Goal: Task Accomplishment & Management: Complete application form

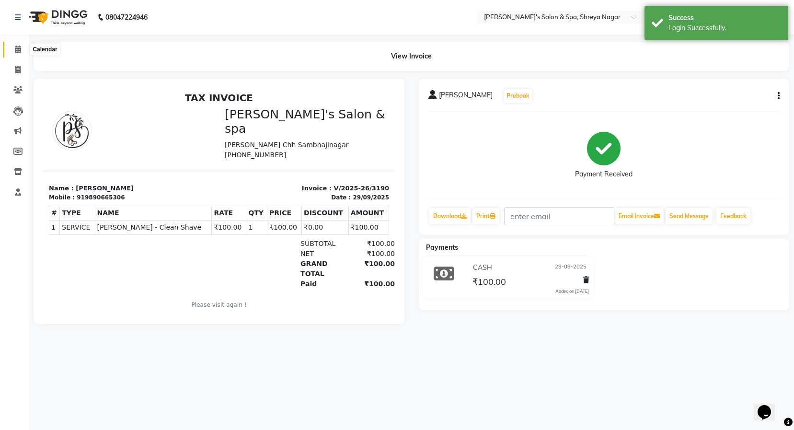
click at [17, 53] on span at bounding box center [18, 49] width 17 height 11
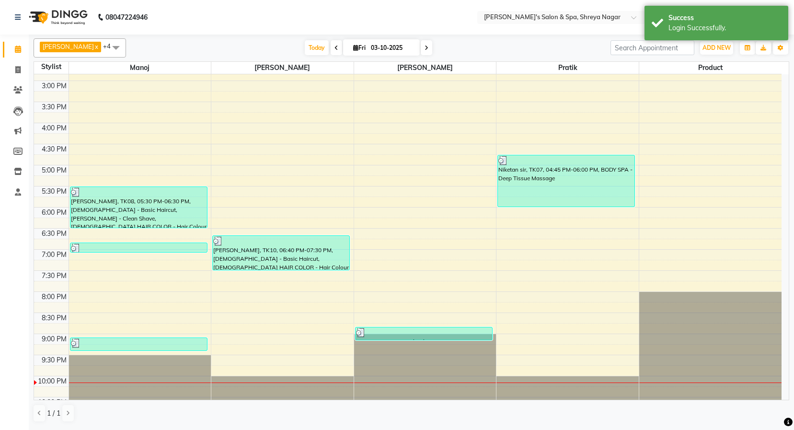
scroll to position [307, 0]
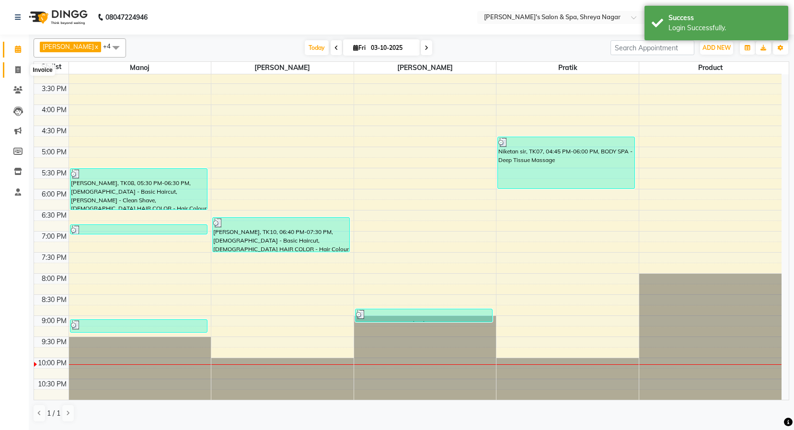
click at [17, 69] on icon at bounding box center [17, 69] width 5 height 7
select select "service"
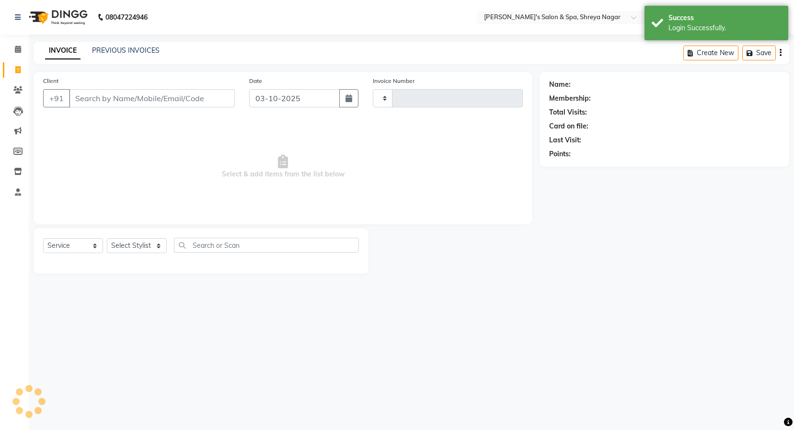
type input "3266"
select select "7591"
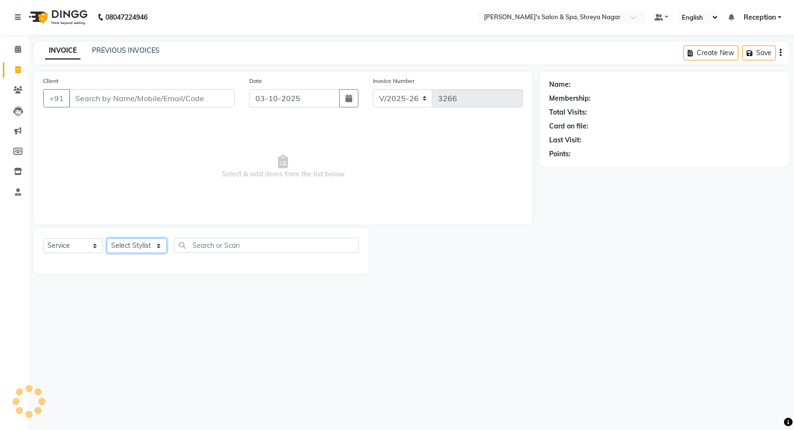
click at [159, 243] on select "Select Stylist [PERSON_NAME] [PERSON_NAME] [PERSON_NAME] Product Reception" at bounding box center [137, 245] width 60 height 15
select select "67479"
click at [107, 238] on select "Select Stylist [PERSON_NAME] [PERSON_NAME] [PERSON_NAME] Product Reception" at bounding box center [137, 245] width 60 height 15
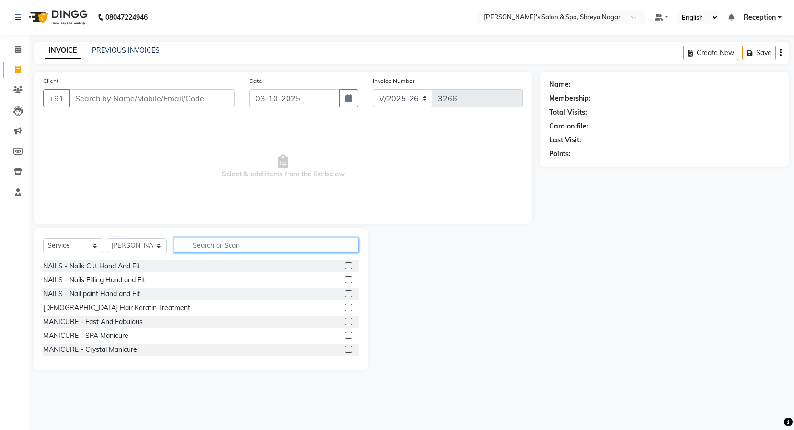
click at [236, 244] on input "text" at bounding box center [266, 245] width 185 height 15
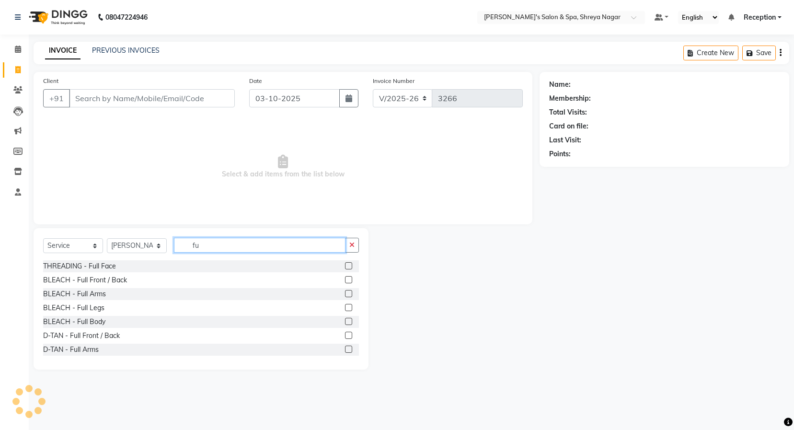
type input "f"
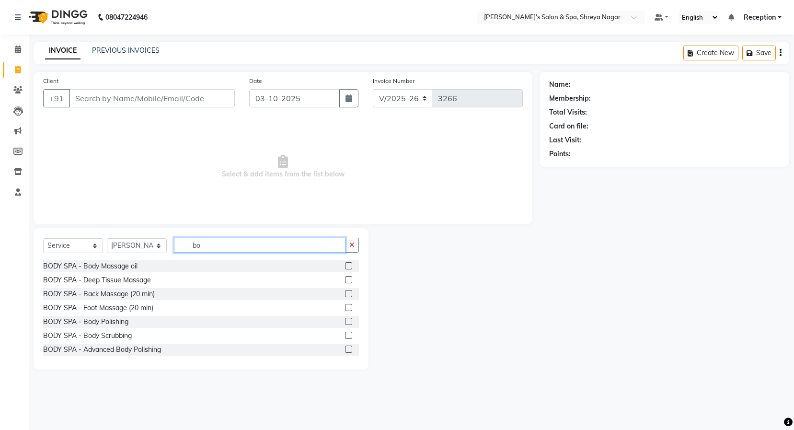
type input "bo"
click at [345, 281] on label at bounding box center [348, 279] width 7 height 7
click at [345, 281] on input "checkbox" at bounding box center [348, 280] width 6 height 6
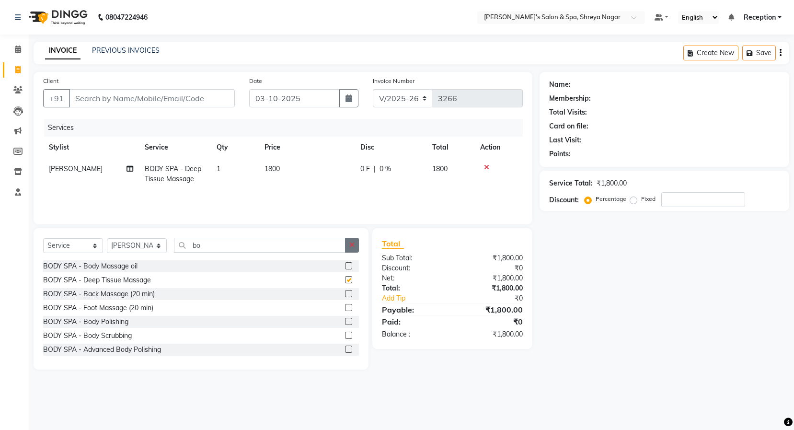
checkbox input "false"
click at [355, 249] on button "button" at bounding box center [352, 245] width 14 height 15
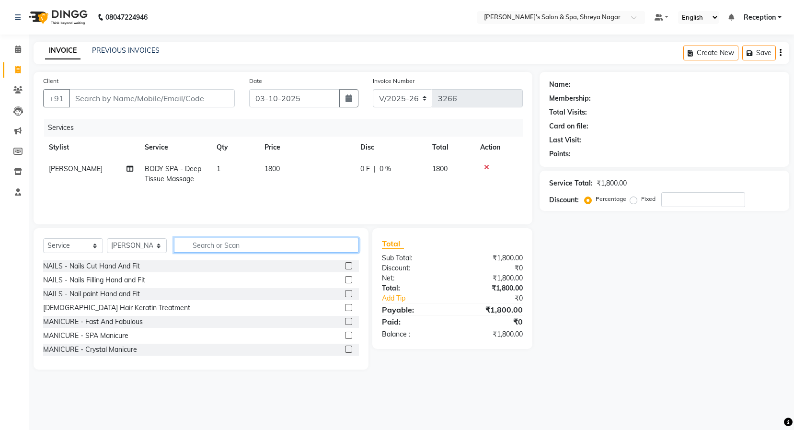
click at [342, 246] on input "text" at bounding box center [266, 245] width 185 height 15
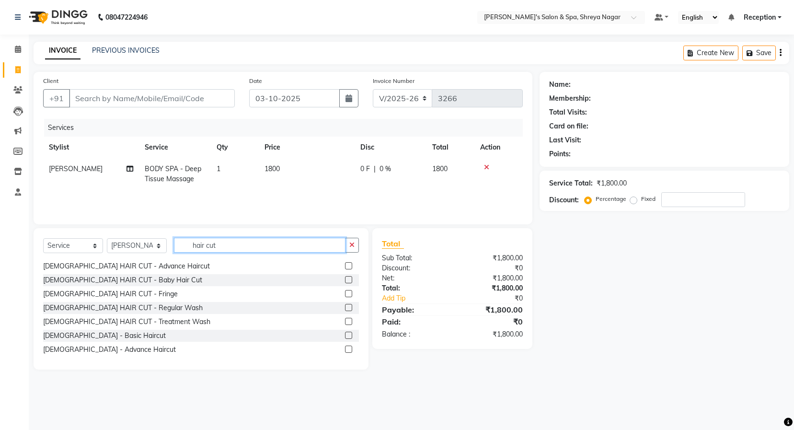
scroll to position [29, 0]
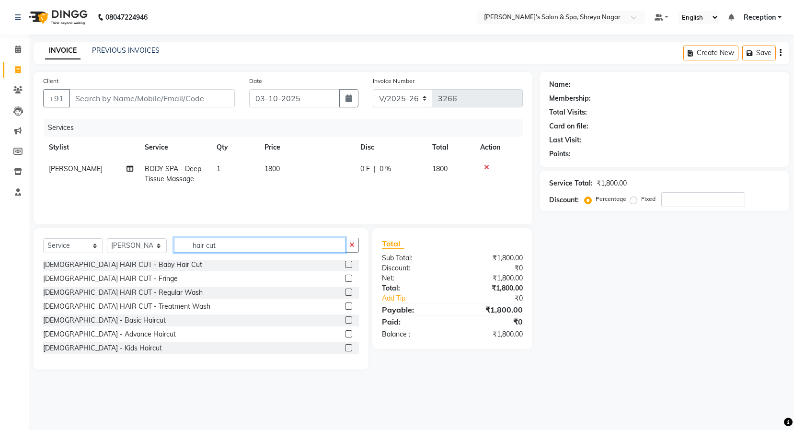
type input "hair cut"
click at [345, 334] on label at bounding box center [348, 333] width 7 height 7
click at [345, 334] on input "checkbox" at bounding box center [348, 334] width 6 height 6
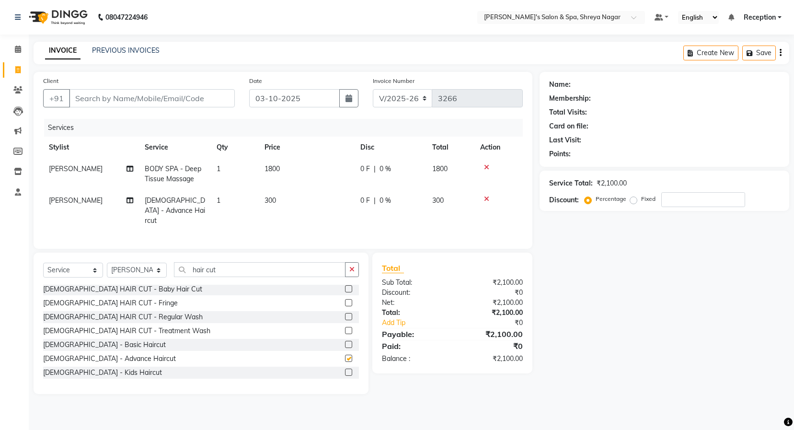
checkbox input "false"
click at [350, 262] on button "button" at bounding box center [352, 269] width 14 height 15
click at [335, 265] on input "text" at bounding box center [266, 269] width 185 height 15
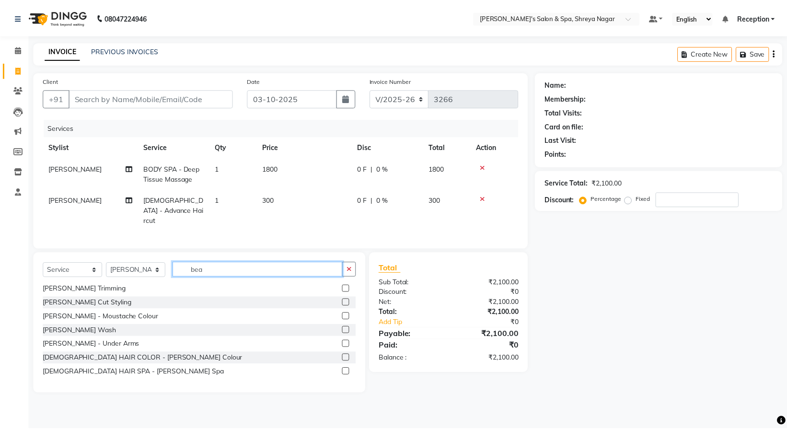
scroll to position [29, 0]
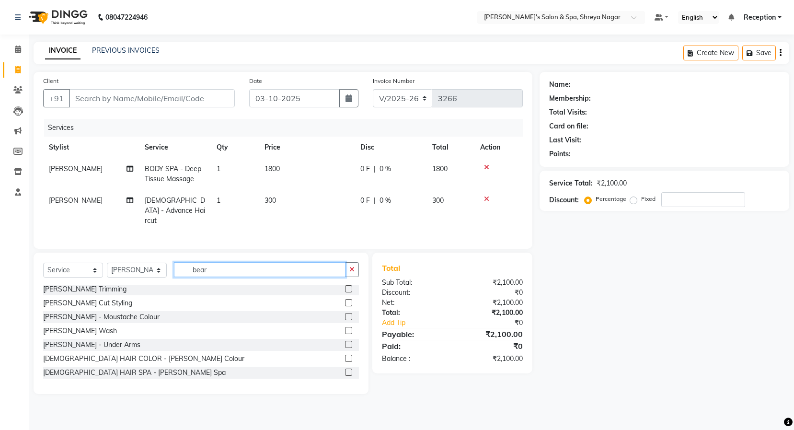
type input "bear"
click at [345, 299] on label at bounding box center [348, 302] width 7 height 7
click at [345, 300] on input "checkbox" at bounding box center [348, 303] width 6 height 6
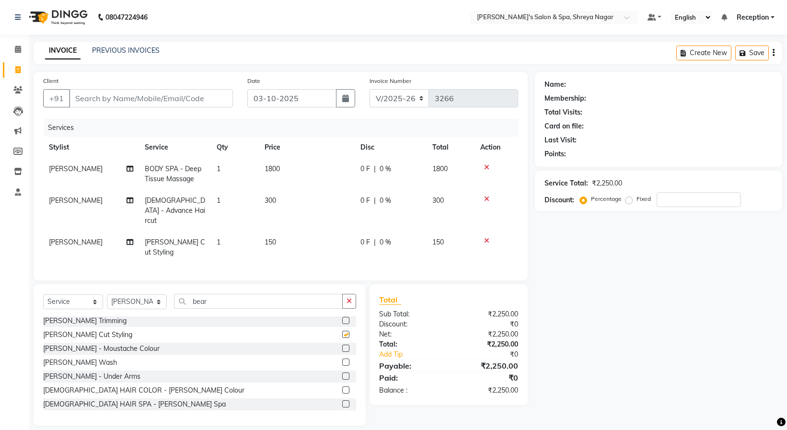
checkbox input "false"
click at [194, 95] on input "Client" at bounding box center [151, 98] width 164 height 18
type input "9"
type input "0"
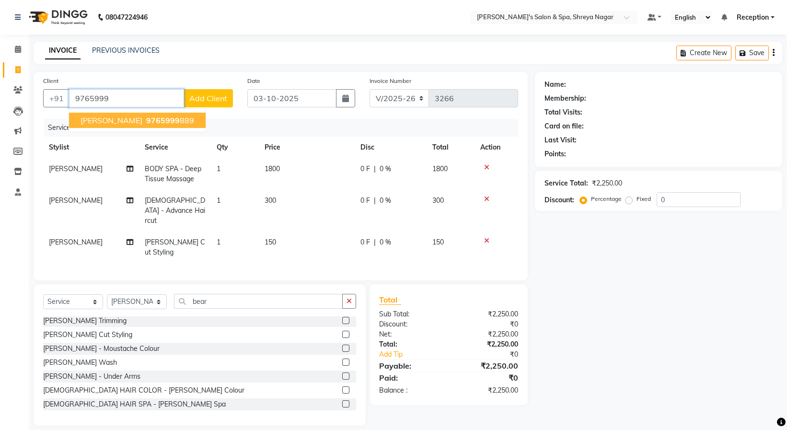
click at [164, 121] on ngb-highlight "9765999 889" at bounding box center [169, 121] width 50 height 10
type input "9765999889"
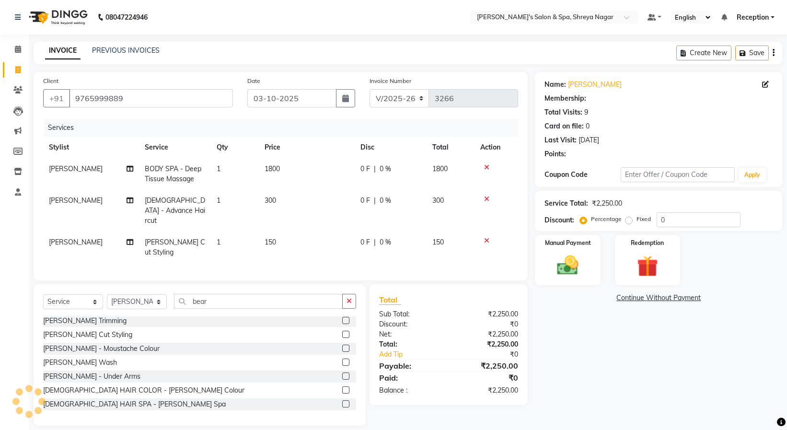
select select "2: Object"
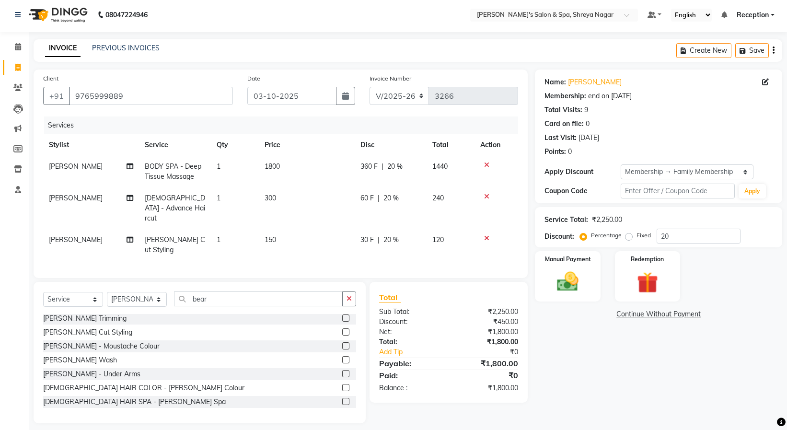
scroll to position [0, 0]
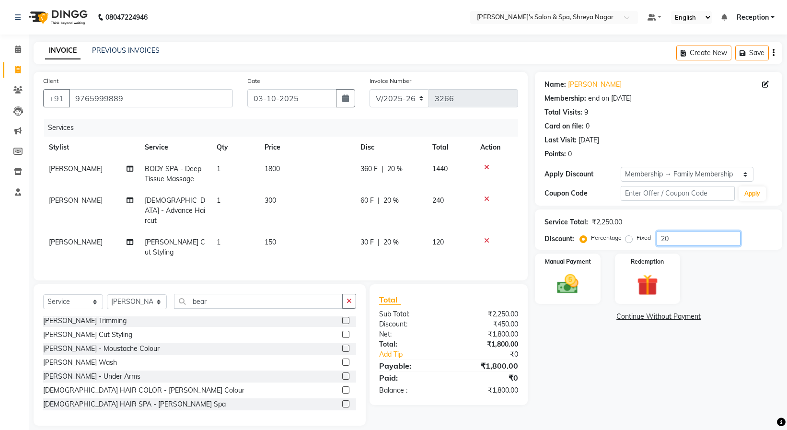
click at [676, 240] on input "20" at bounding box center [699, 238] width 84 height 15
type input "2"
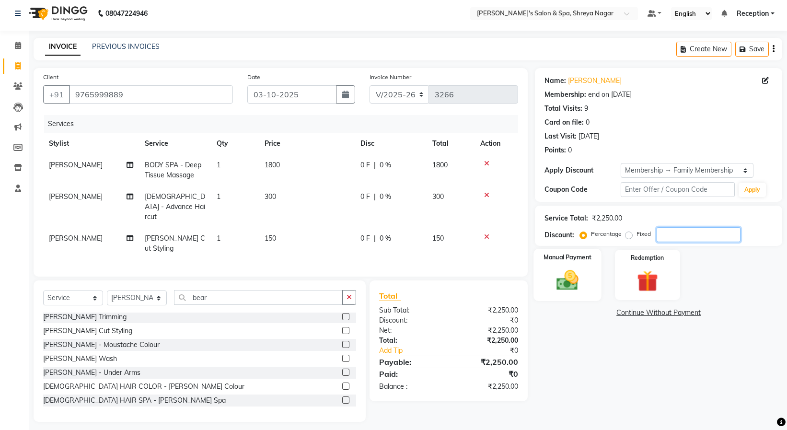
scroll to position [7, 0]
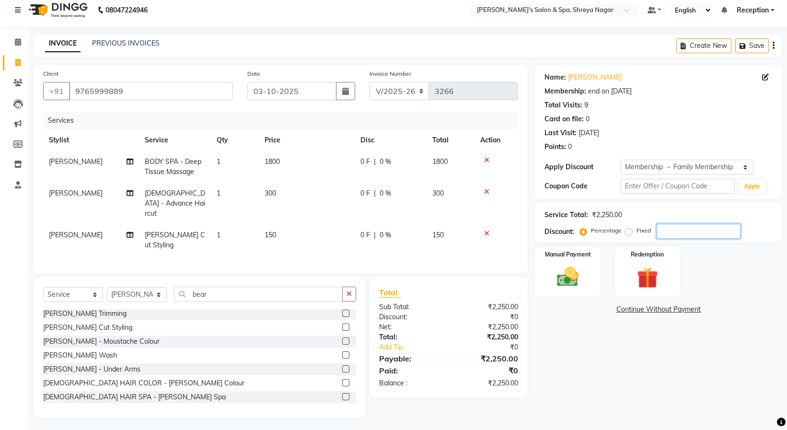
click at [697, 237] on input "number" at bounding box center [699, 231] width 84 height 15
type input "20"
click at [565, 285] on img at bounding box center [568, 276] width 36 height 25
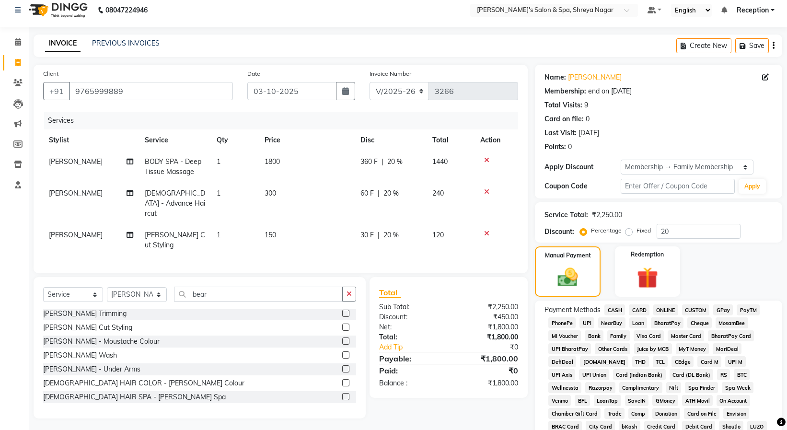
click at [670, 309] on span "ONLINE" at bounding box center [665, 309] width 25 height 11
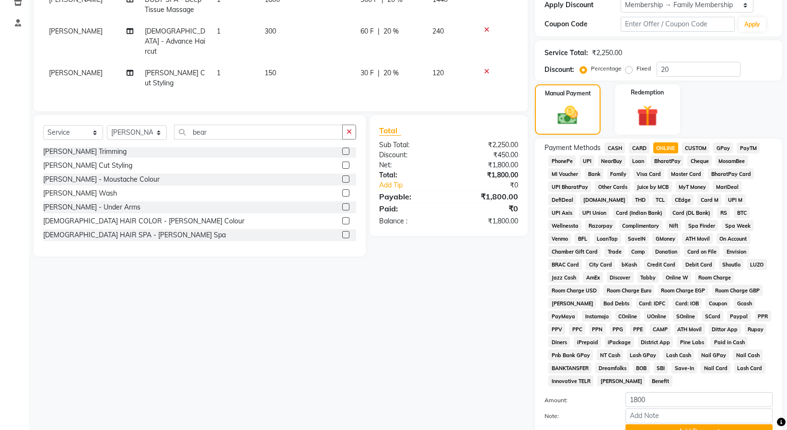
scroll to position [203, 0]
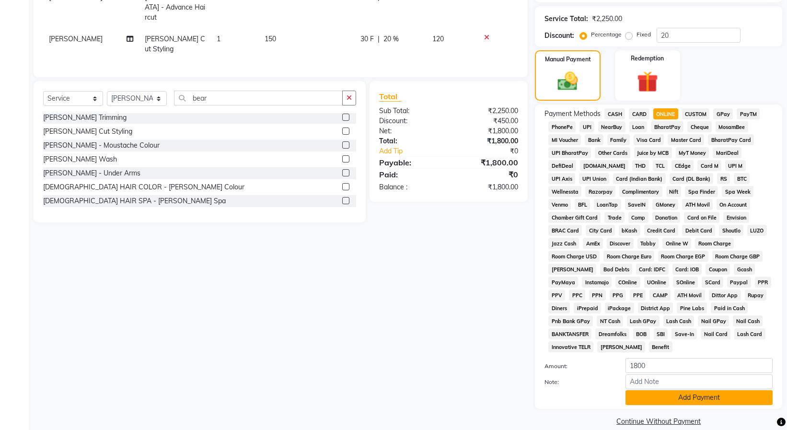
click at [654, 390] on button "Add Payment" at bounding box center [699, 397] width 147 height 15
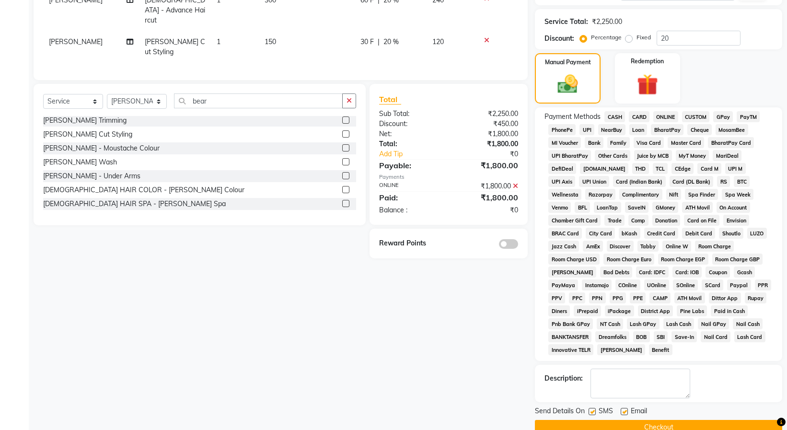
scroll to position [207, 0]
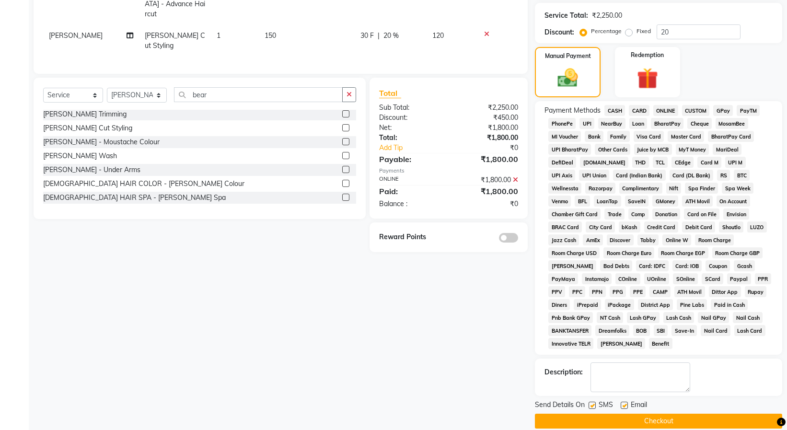
click at [666, 111] on span "ONLINE" at bounding box center [665, 110] width 25 height 11
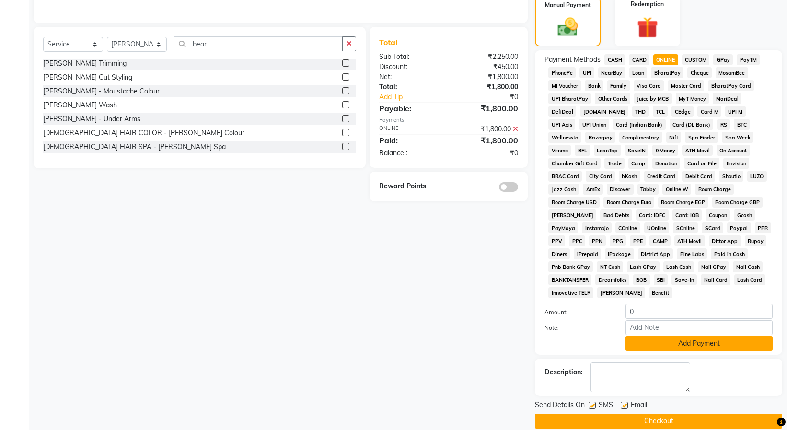
click at [650, 336] on button "Add Payment" at bounding box center [699, 343] width 147 height 15
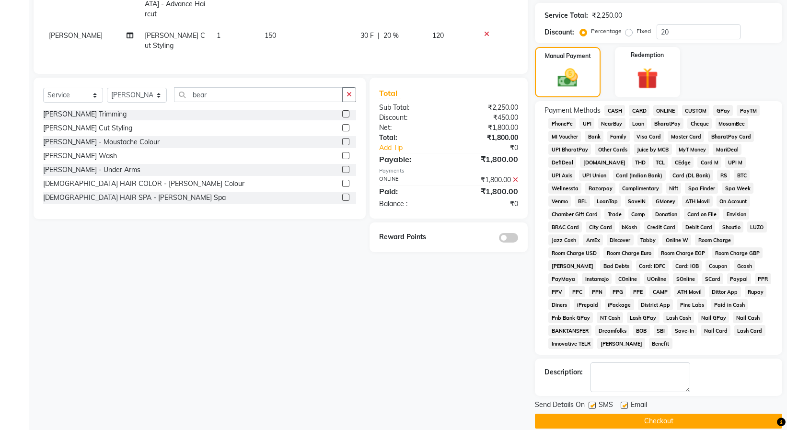
click at [626, 414] on button "Checkout" at bounding box center [658, 421] width 247 height 15
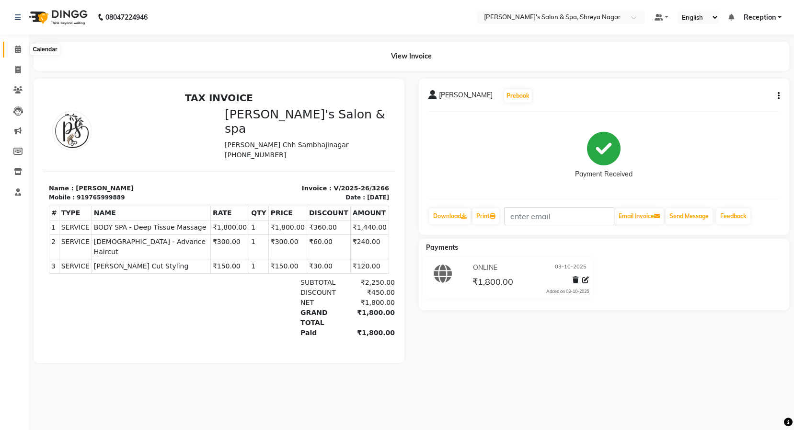
click at [21, 49] on icon at bounding box center [18, 49] width 6 height 7
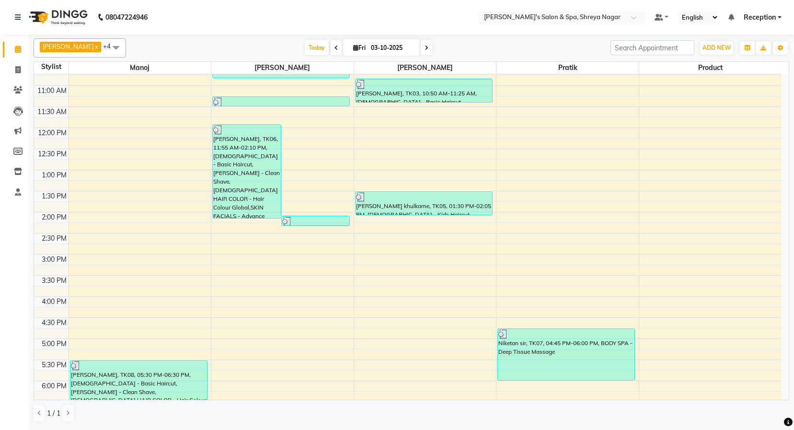
scroll to position [307, 0]
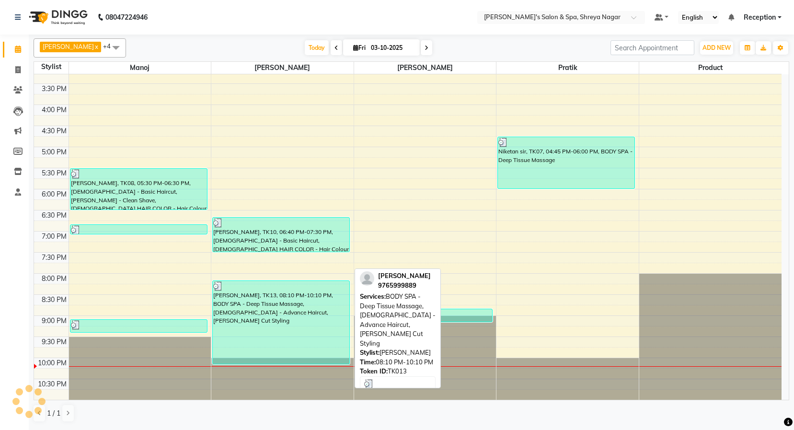
drag, startPoint x: 265, startPoint y: 353, endPoint x: 271, endPoint y: 352, distance: 6.3
click at [271, 352] on div "[PERSON_NAME], TK13, 08:10 PM-10:10 PM, BODY SPA - Deep Tissue Massage,[DEMOGRA…" at bounding box center [281, 322] width 137 height 83
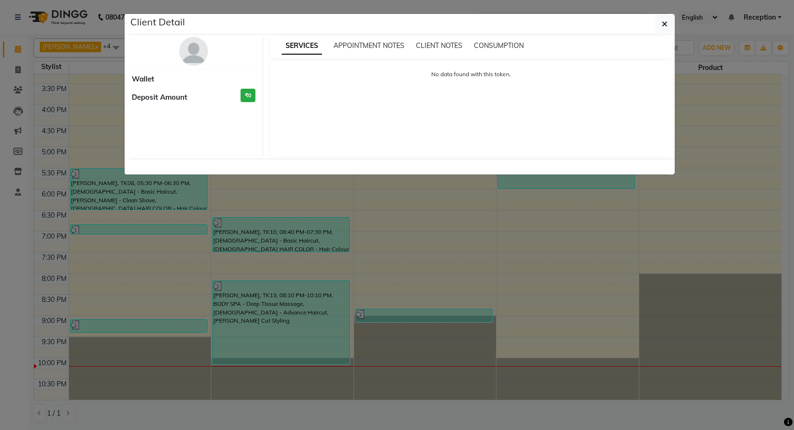
select select "3"
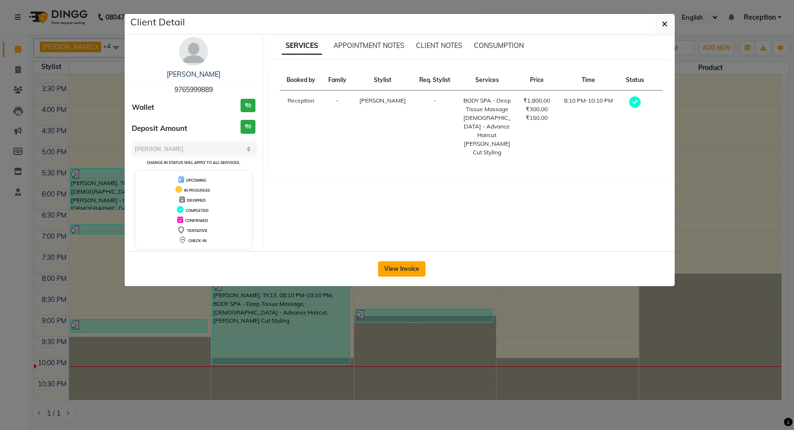
click at [382, 266] on button "View Invoice" at bounding box center [401, 268] width 47 height 15
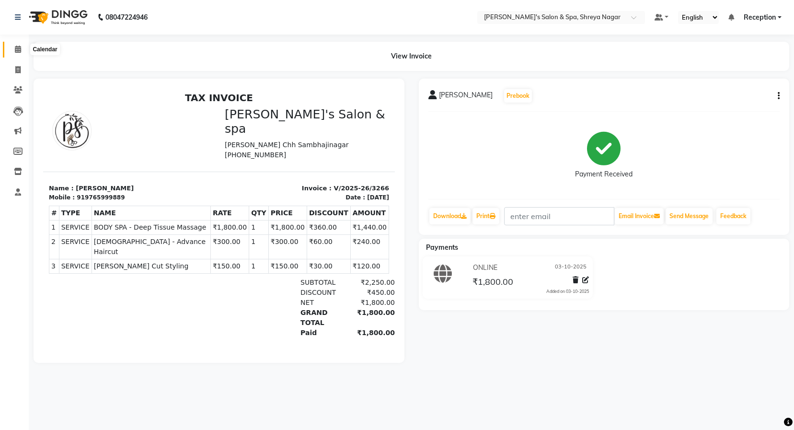
click at [23, 48] on span at bounding box center [18, 49] width 17 height 11
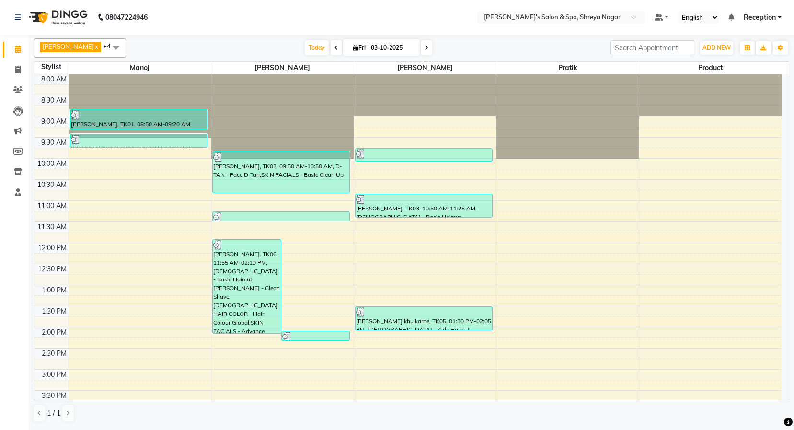
click at [9, 78] on li "Invoice" at bounding box center [14, 70] width 29 height 21
click at [18, 62] on link "Invoice" at bounding box center [14, 70] width 23 height 16
select select "service"
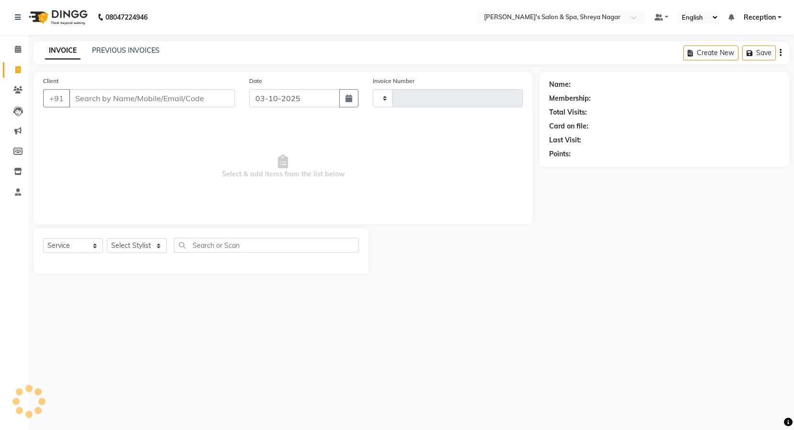
type input "3267"
select select "7591"
click at [106, 93] on input "Client" at bounding box center [152, 98] width 166 height 18
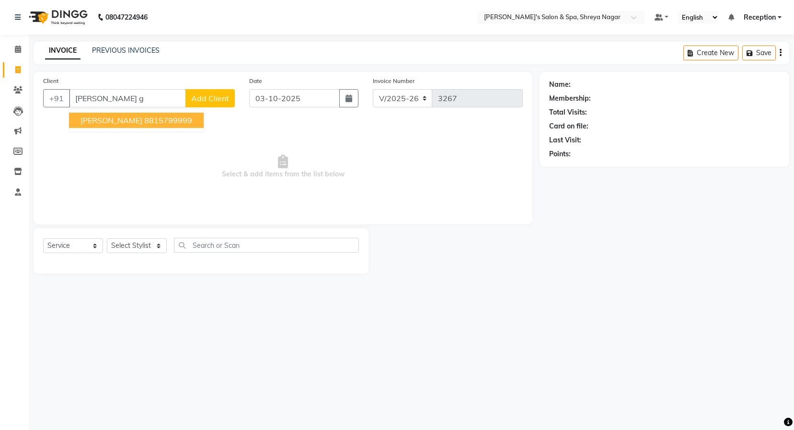
click at [99, 118] on span "[PERSON_NAME]" at bounding box center [112, 121] width 62 height 10
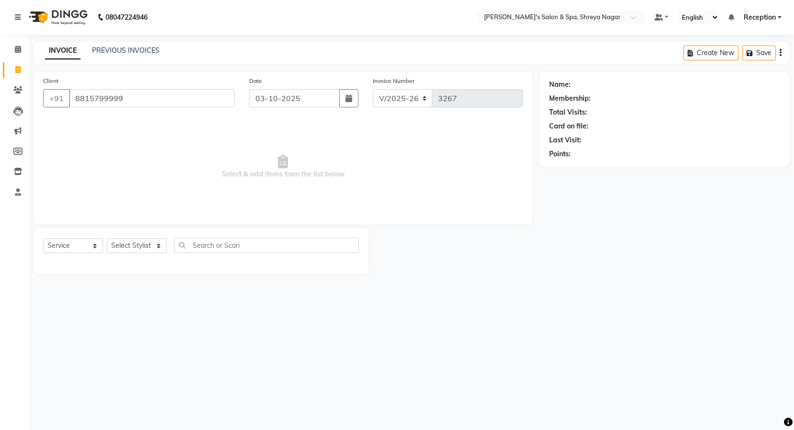
type input "8815799999"
select select "1: Object"
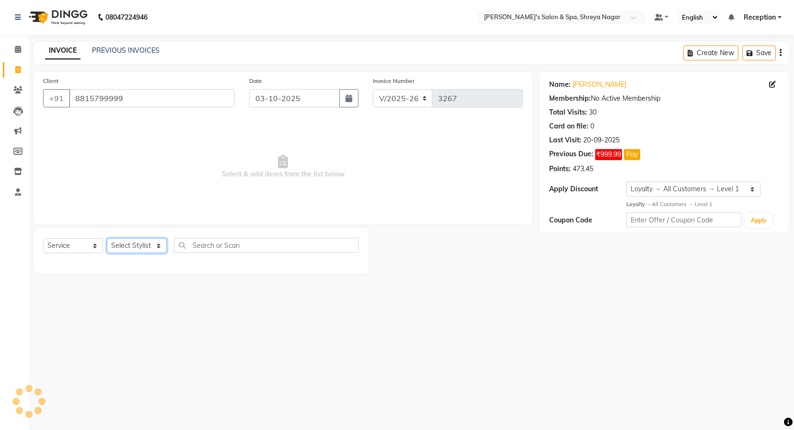
drag, startPoint x: 153, startPoint y: 252, endPoint x: 154, endPoint y: 246, distance: 5.3
click at [153, 252] on select "Select Stylist [PERSON_NAME] [PERSON_NAME] [PERSON_NAME] Product Reception" at bounding box center [137, 245] width 60 height 15
click at [151, 246] on select "Select Stylist [PERSON_NAME] [PERSON_NAME] [PERSON_NAME] Product Reception" at bounding box center [137, 245] width 60 height 15
click at [131, 245] on select "Select Stylist [PERSON_NAME] [PERSON_NAME] [PERSON_NAME] Product Reception" at bounding box center [137, 245] width 60 height 15
select select "67482"
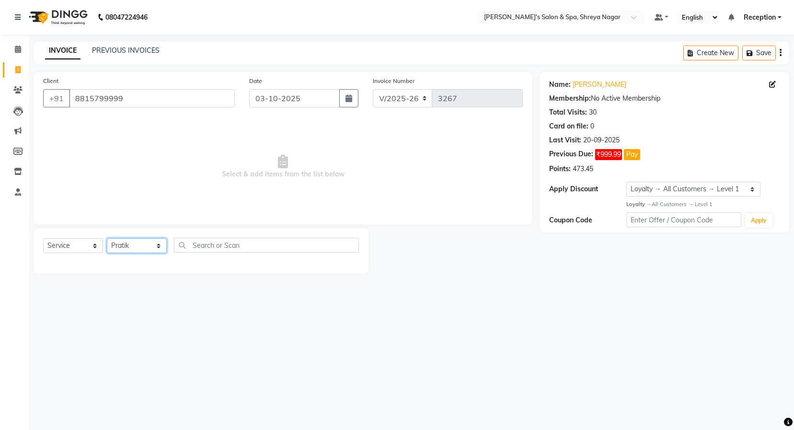
click at [107, 238] on select "Select Stylist [PERSON_NAME] [PERSON_NAME] [PERSON_NAME] Product Reception" at bounding box center [137, 245] width 60 height 15
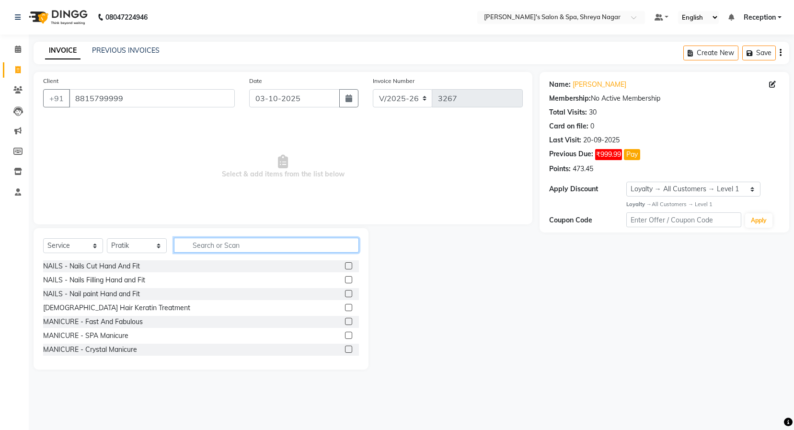
click at [207, 248] on input "text" at bounding box center [266, 245] width 185 height 15
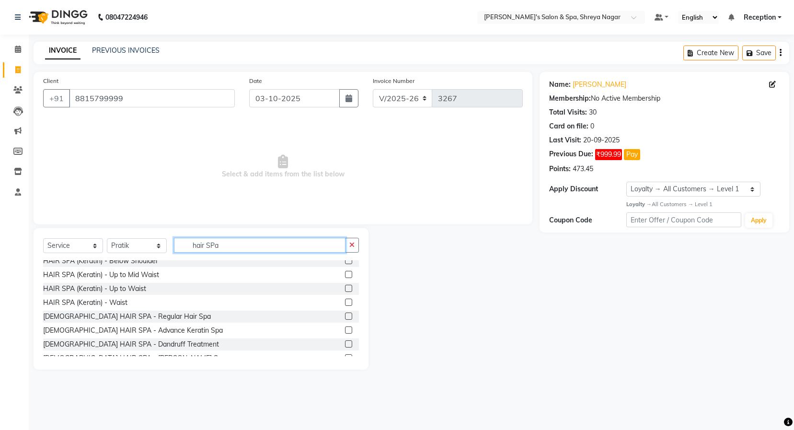
scroll to position [168, 0]
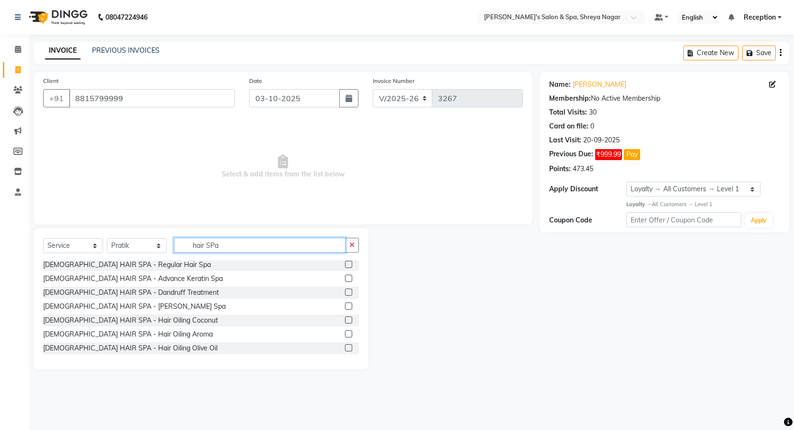
type input "hair SPa"
click at [345, 321] on label at bounding box center [348, 319] width 7 height 7
click at [345, 321] on input "checkbox" at bounding box center [348, 320] width 6 height 6
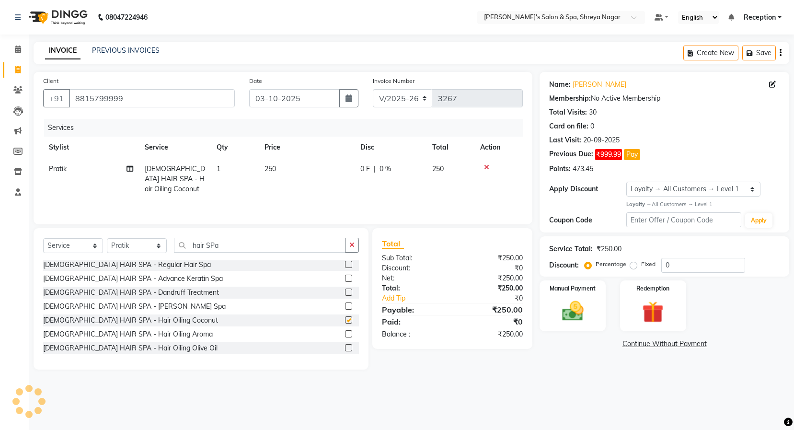
checkbox input "false"
click at [234, 248] on input "hair SPa" at bounding box center [260, 245] width 172 height 15
click at [234, 247] on input "hair SPa" at bounding box center [260, 245] width 172 height 15
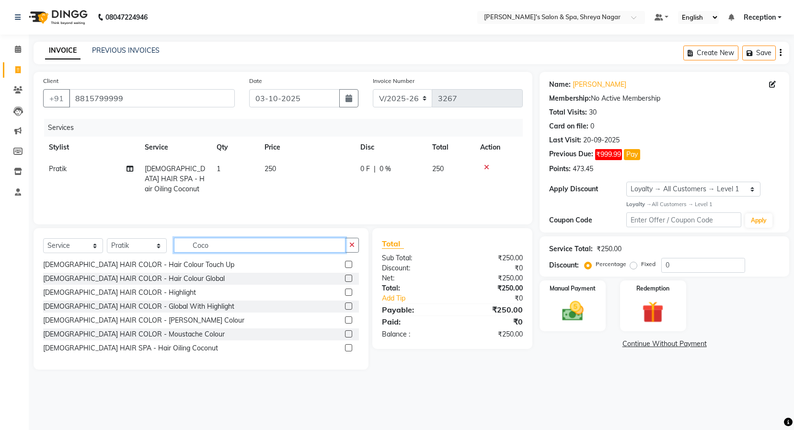
scroll to position [0, 0]
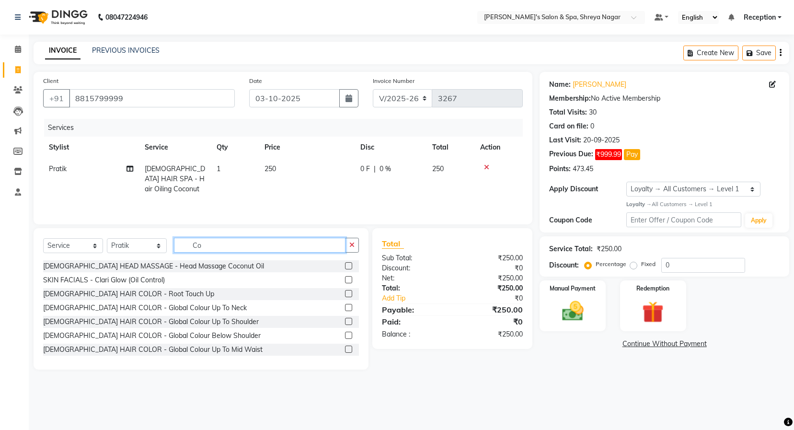
type input "C"
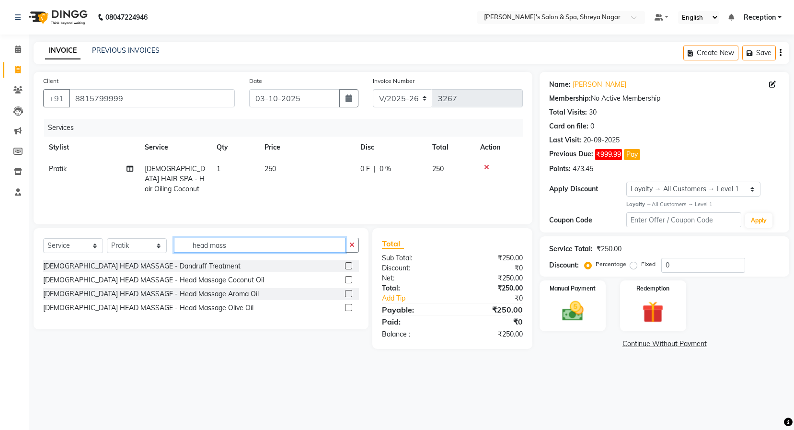
type input "head mass"
click at [349, 281] on label at bounding box center [348, 279] width 7 height 7
click at [349, 281] on input "checkbox" at bounding box center [348, 280] width 6 height 6
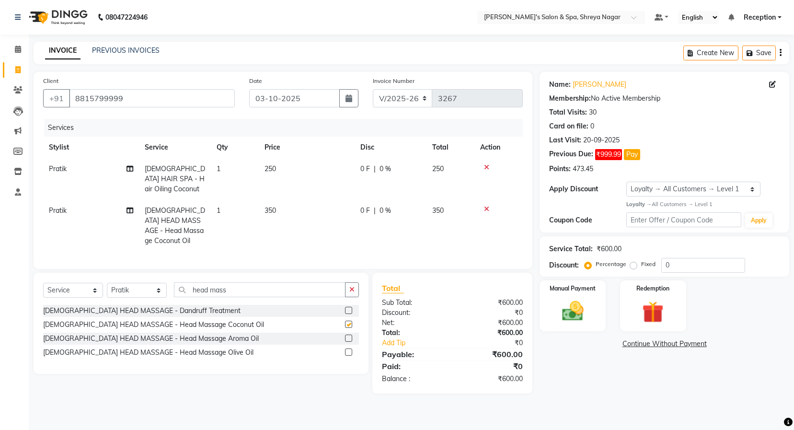
checkbox input "false"
click at [84, 283] on select "Select Service Product Membership Package Voucher Prepaid Gift Card" at bounding box center [73, 290] width 60 height 15
select select "product"
click at [43, 283] on select "Select Service Product Membership Package Voucher Prepaid Gift Card" at bounding box center [73, 290] width 60 height 15
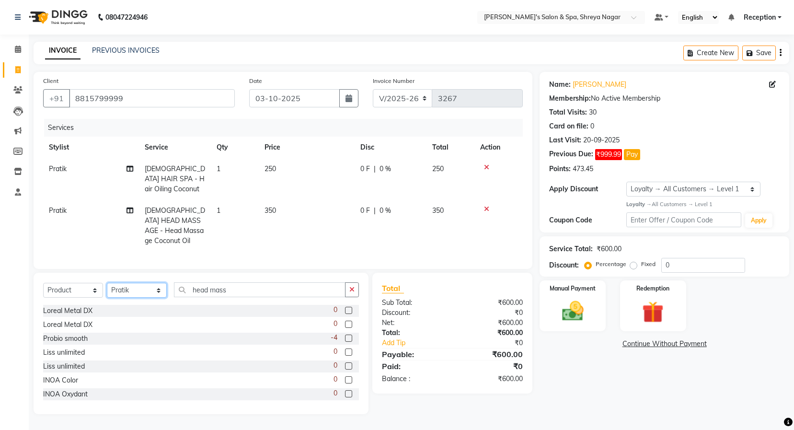
click at [136, 283] on select "Select Stylist [PERSON_NAME] [PERSON_NAME] [PERSON_NAME] Product Reception" at bounding box center [137, 290] width 60 height 15
select select "67680"
click at [107, 283] on select "Select Stylist [PERSON_NAME] [PERSON_NAME] [PERSON_NAME] Product Reception" at bounding box center [137, 290] width 60 height 15
click at [240, 282] on input "head mass" at bounding box center [260, 289] width 172 height 15
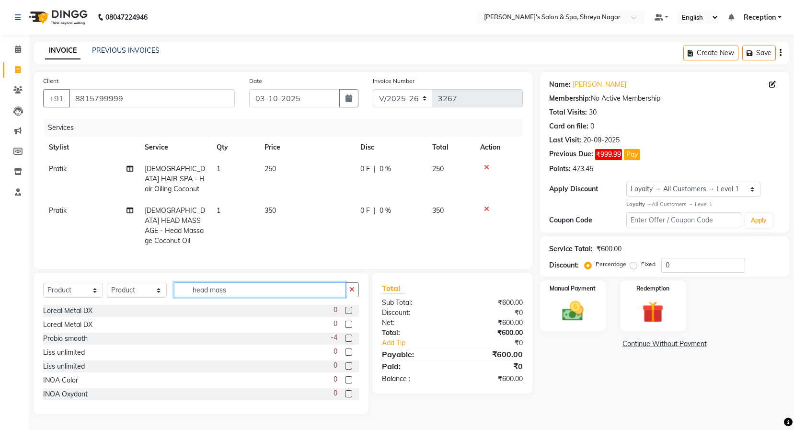
click at [240, 282] on input "head mass" at bounding box center [260, 289] width 172 height 15
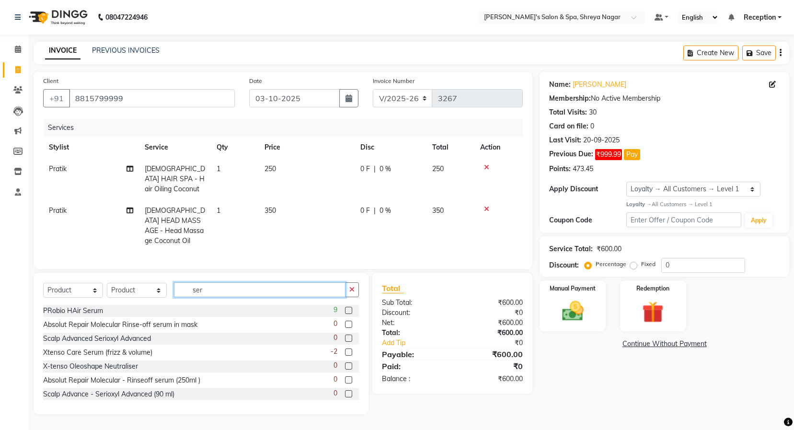
type input "ser"
click at [345, 349] on label at bounding box center [348, 352] width 7 height 7
click at [345, 350] on input "checkbox" at bounding box center [348, 353] width 6 height 6
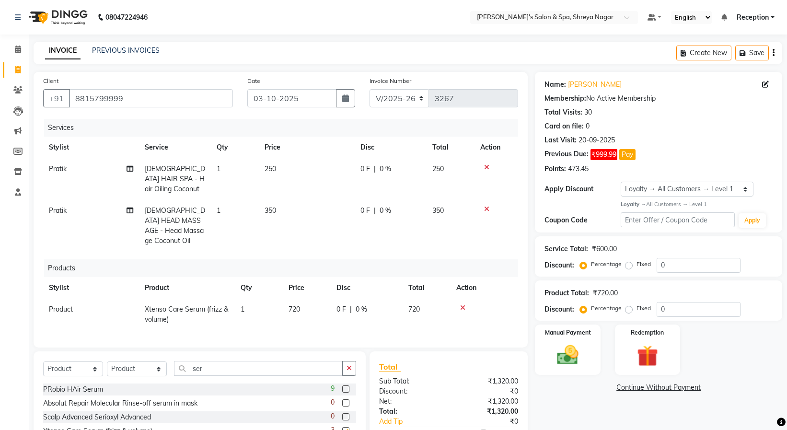
checkbox input "false"
click at [312, 304] on td "720" at bounding box center [307, 315] width 48 height 32
select select "67680"
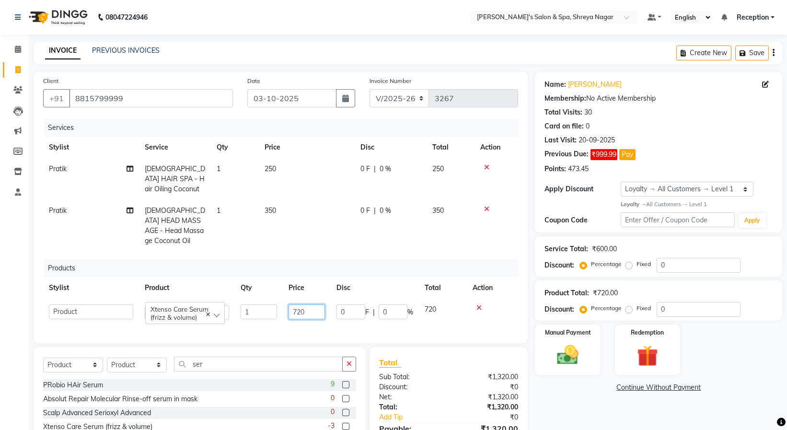
click at [320, 304] on input "720" at bounding box center [307, 311] width 36 height 15
type input "750"
click at [594, 400] on div "Name: [PERSON_NAME] Membership: No Active Membership Total Visits: 30 Card on f…" at bounding box center [662, 280] width 255 height 417
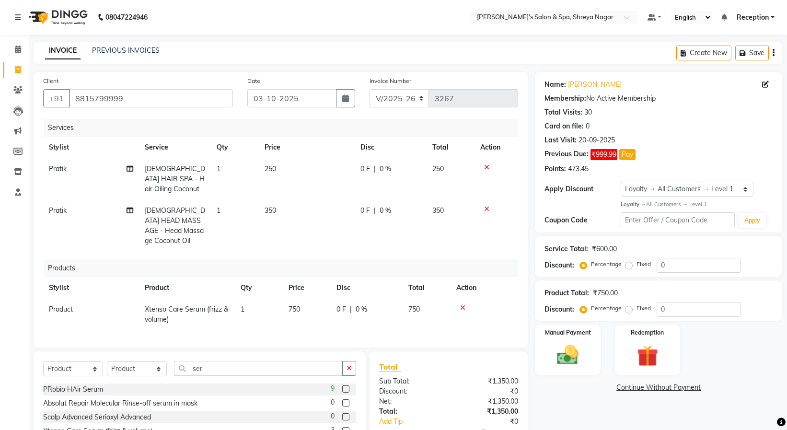
scroll to position [64, 0]
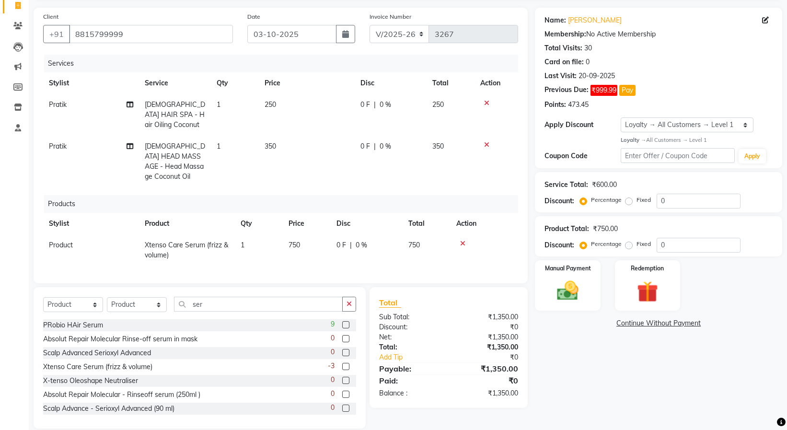
click at [297, 110] on td "250" at bounding box center [307, 115] width 96 height 42
select select "67482"
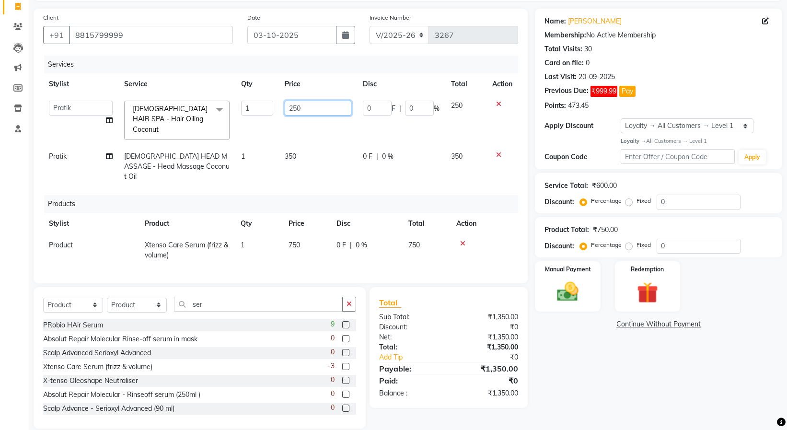
click at [327, 110] on input "250" at bounding box center [318, 108] width 67 height 15
type input "300"
click at [544, 352] on div "Name: [PERSON_NAME] Membership: No Active Membership Total Visits: 30 Card on f…" at bounding box center [662, 219] width 255 height 420
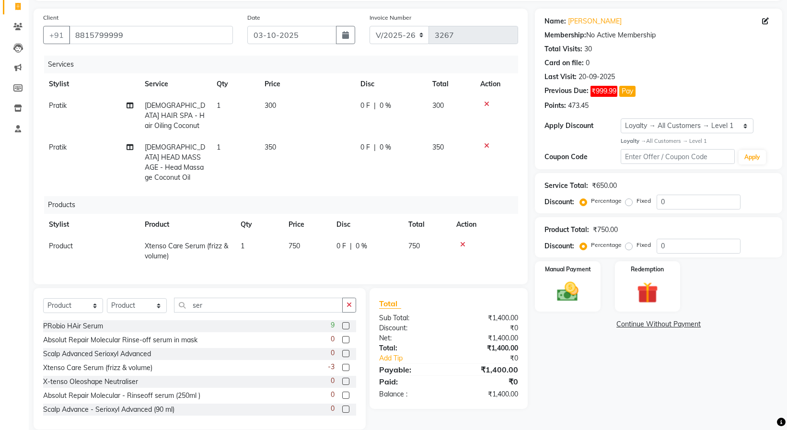
click at [637, 201] on label "Fixed" at bounding box center [644, 201] width 14 height 9
click at [628, 201] on input "Fixed" at bounding box center [631, 201] width 7 height 7
radio input "true"
click at [666, 199] on input "0" at bounding box center [699, 202] width 84 height 15
type input "050"
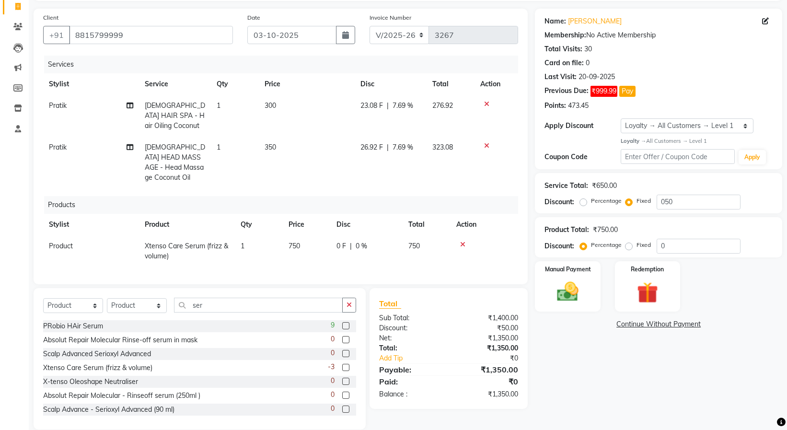
click at [657, 373] on div "Name: [PERSON_NAME] Membership: No Active Membership Total Visits: 30 Card on f…" at bounding box center [662, 219] width 255 height 421
click at [668, 247] on input "0" at bounding box center [699, 246] width 84 height 15
type input "05"
click at [648, 325] on link "Continue Without Payment" at bounding box center [659, 324] width 244 height 10
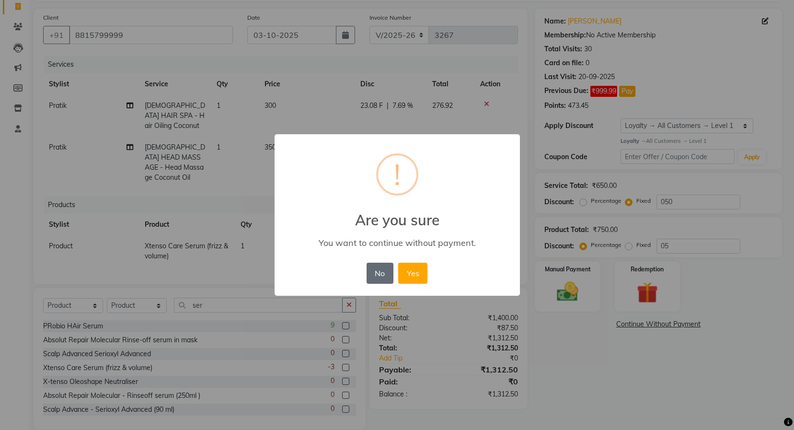
click at [388, 279] on button "No" at bounding box center [380, 273] width 27 height 21
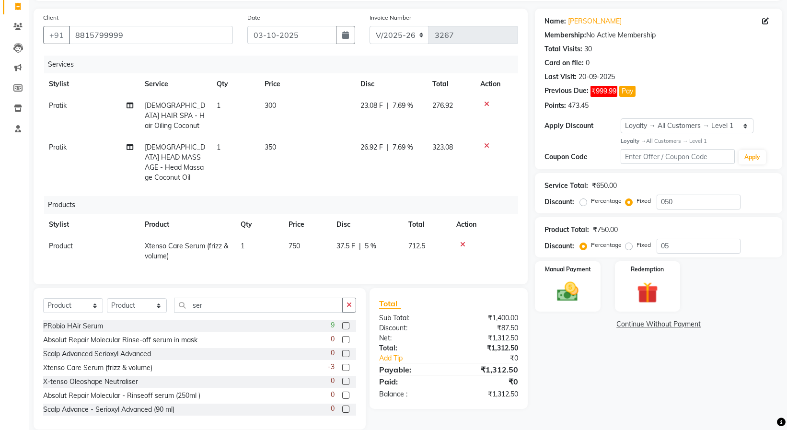
click at [645, 324] on link "Continue Without Payment" at bounding box center [659, 324] width 244 height 10
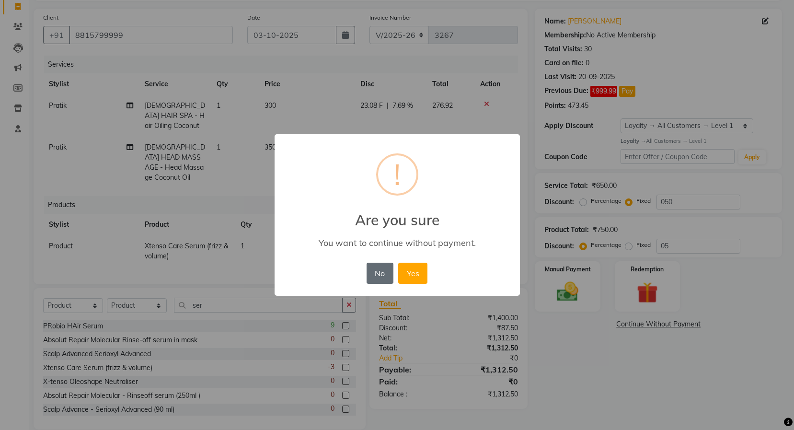
click at [383, 280] on button "No" at bounding box center [380, 273] width 27 height 21
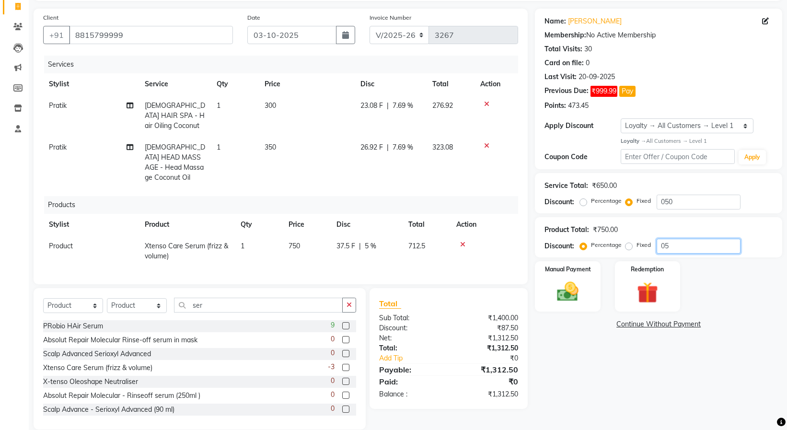
click at [680, 247] on input "05" at bounding box center [699, 246] width 84 height 15
click at [654, 329] on link "Continue Without Payment" at bounding box center [659, 324] width 244 height 10
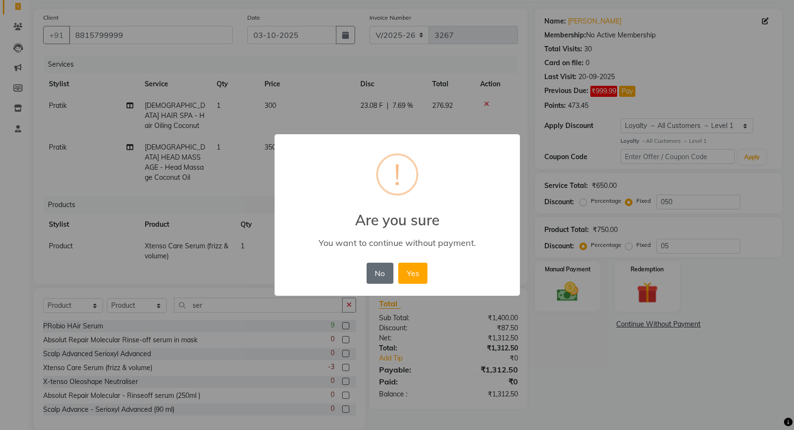
click at [371, 277] on button "No" at bounding box center [380, 273] width 27 height 21
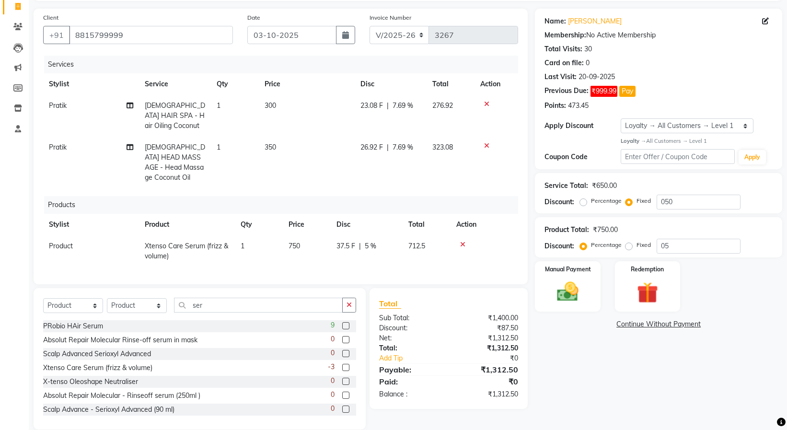
click at [59, 143] on span "Pratik" at bounding box center [58, 147] width 18 height 9
select select "67482"
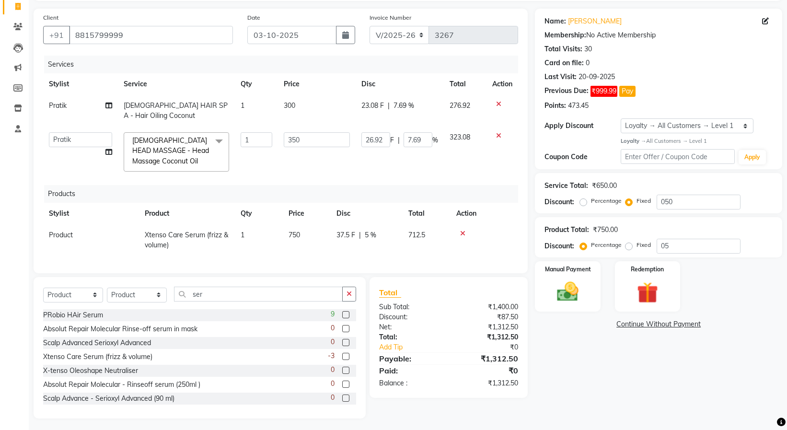
click at [59, 140] on select "[PERSON_NAME] [PERSON_NAME] [PERSON_NAME] Product Reception" at bounding box center [80, 139] width 63 height 15
select select "67478"
click at [648, 327] on link "Continue Without Payment" at bounding box center [659, 324] width 244 height 10
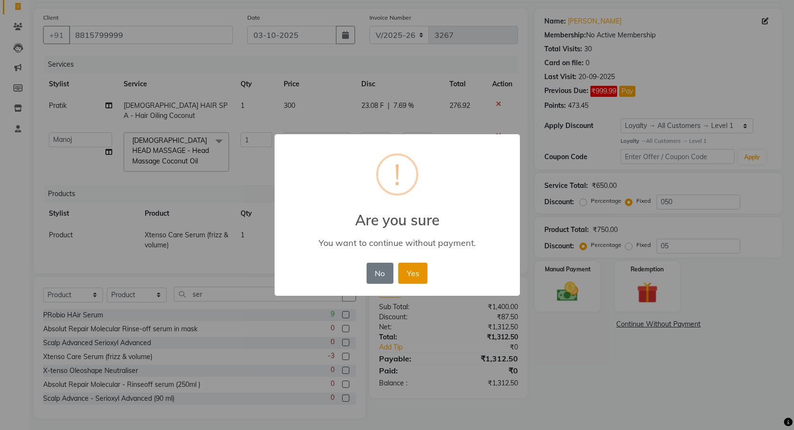
click at [416, 275] on button "Yes" at bounding box center [412, 273] width 29 height 21
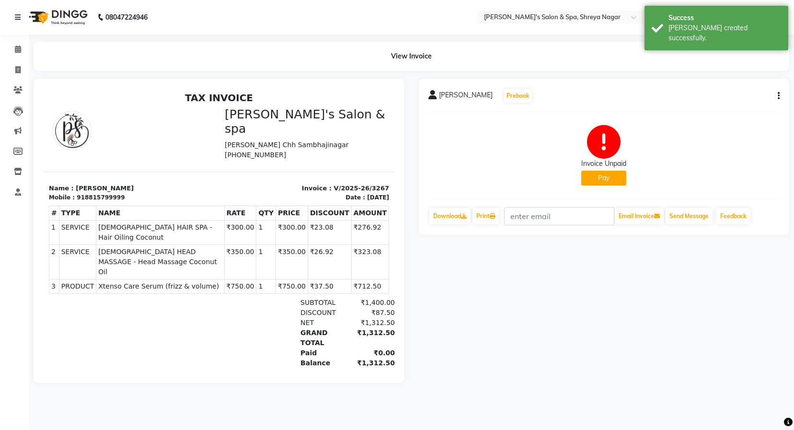
click at [22, 58] on li "Calendar" at bounding box center [14, 49] width 29 height 21
click at [18, 48] on icon at bounding box center [18, 49] width 6 height 7
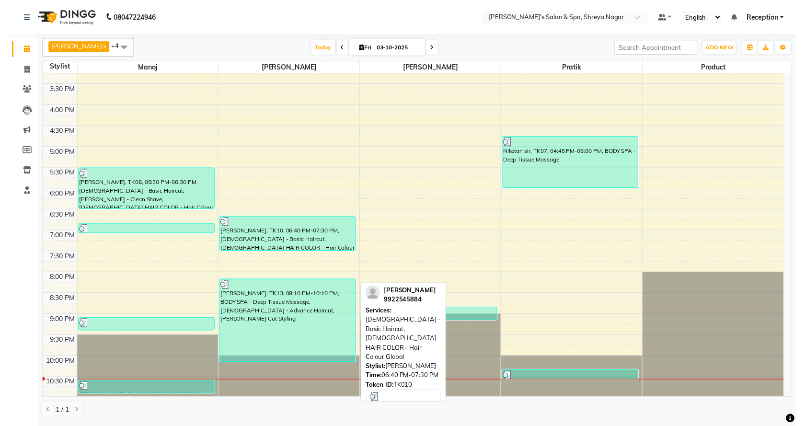
scroll to position [307, 0]
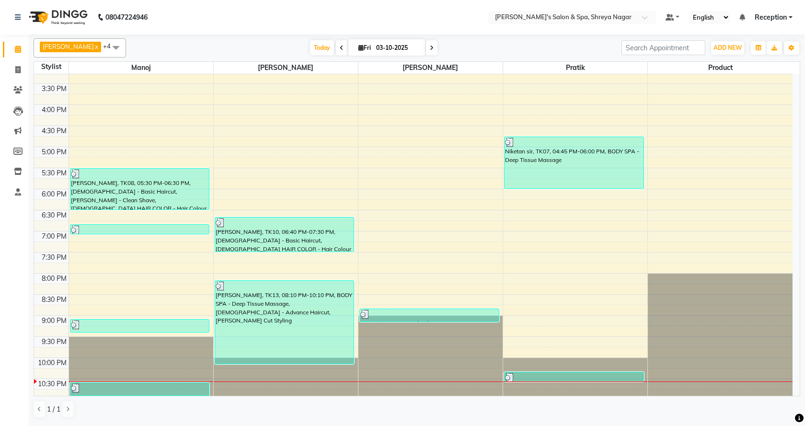
click at [765, 14] on span "Reception" at bounding box center [771, 17] width 32 height 10
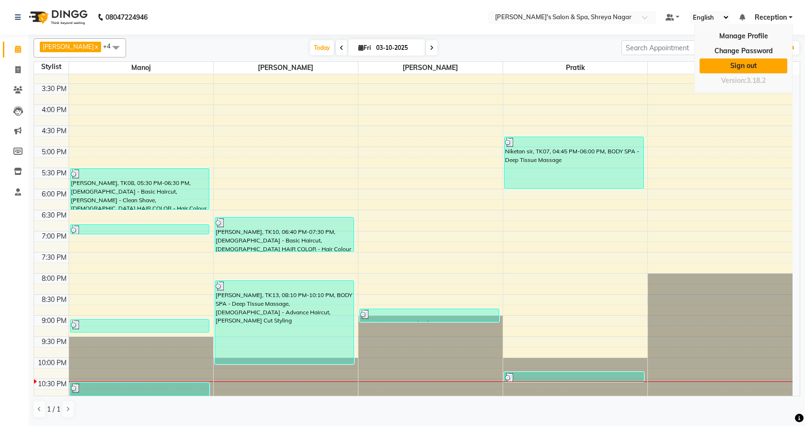
click at [764, 71] on link "Sign out" at bounding box center [744, 65] width 88 height 15
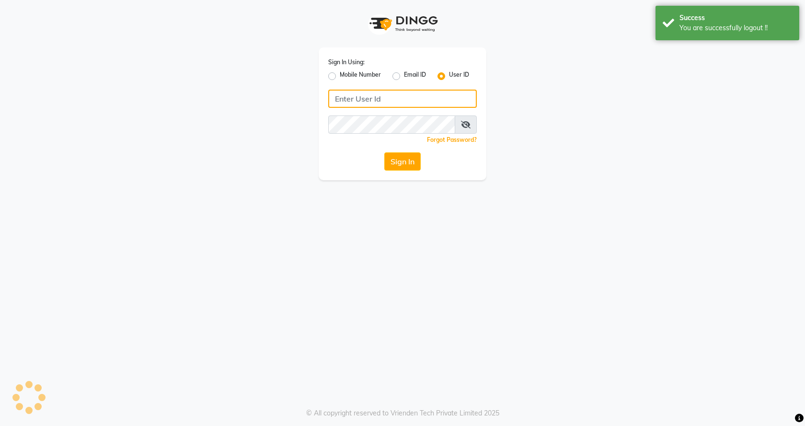
type input "7888023491"
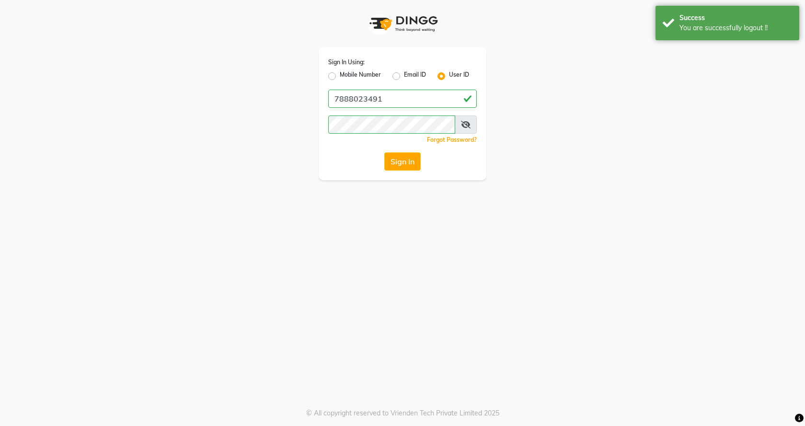
click at [340, 77] on label "Mobile Number" at bounding box center [360, 76] width 41 height 12
click at [340, 77] on input "Mobile Number" at bounding box center [343, 73] width 6 height 6
radio input "true"
radio input "false"
click at [449, 74] on label "User ID" at bounding box center [459, 76] width 20 height 12
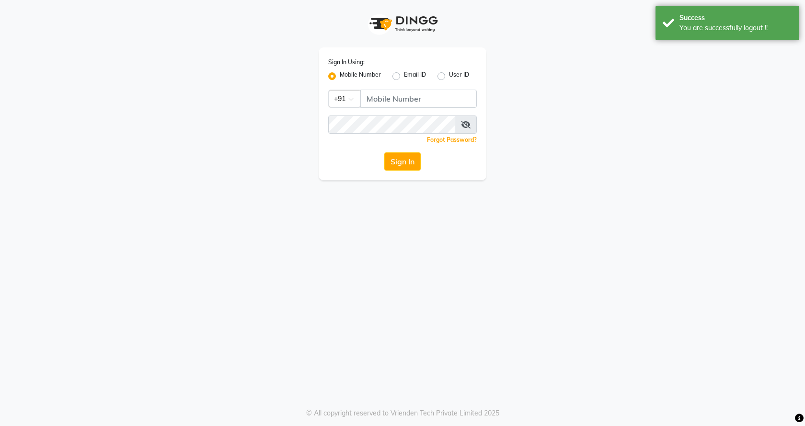
click at [449, 74] on input "User ID" at bounding box center [452, 73] width 6 height 6
radio input "true"
radio input "false"
click at [428, 94] on input "Username" at bounding box center [402, 99] width 149 height 18
type input "pratiksalon123"
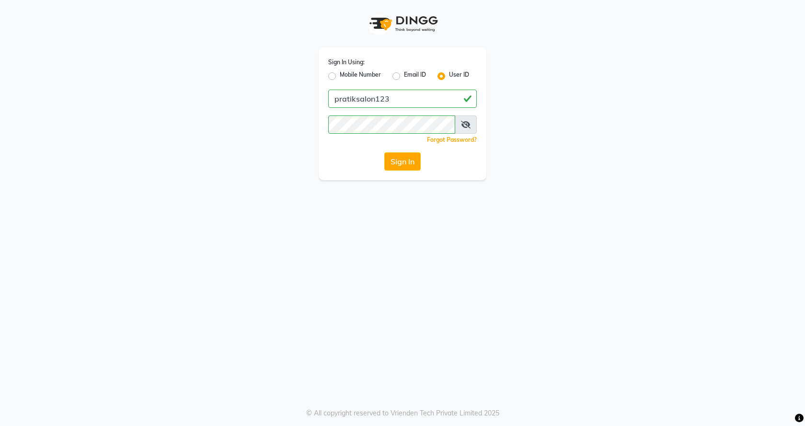
click at [364, 151] on div "Sign In Using: Mobile Number Email ID User ID pratiksalon123 Remember me Forgot…" at bounding box center [403, 113] width 168 height 133
click at [396, 166] on button "Sign In" at bounding box center [403, 161] width 36 height 18
